Goal: Transaction & Acquisition: Subscribe to service/newsletter

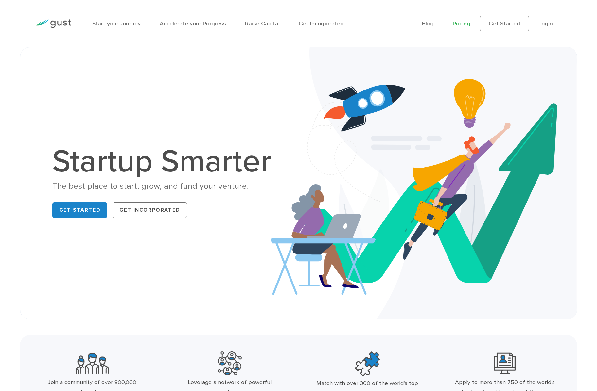
click at [461, 23] on link "Pricing" at bounding box center [462, 23] width 18 height 7
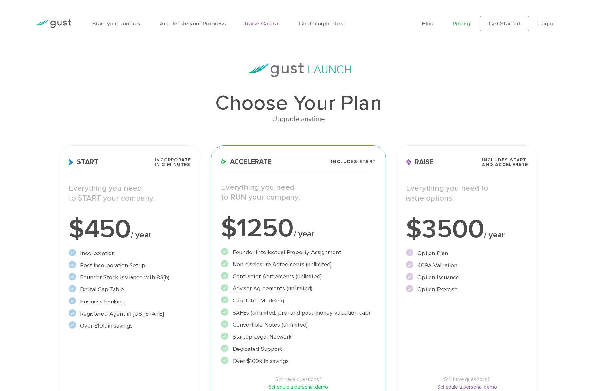
click at [266, 23] on link "Raise Capital" at bounding box center [262, 23] width 35 height 7
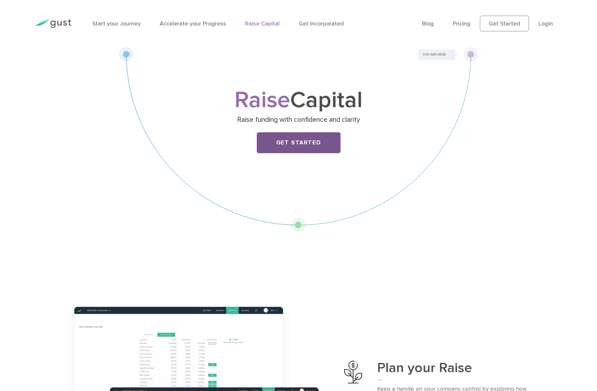
click at [291, 142] on link "Get Started" at bounding box center [299, 142] width 84 height 21
